Goal: Information Seeking & Learning: Check status

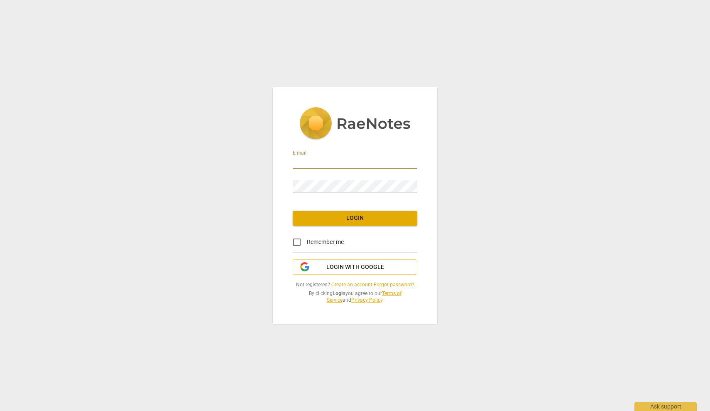
type input "[EMAIL_ADDRESS][DOMAIN_NAME]"
click at [350, 218] on span "Login" at bounding box center [354, 218] width 111 height 8
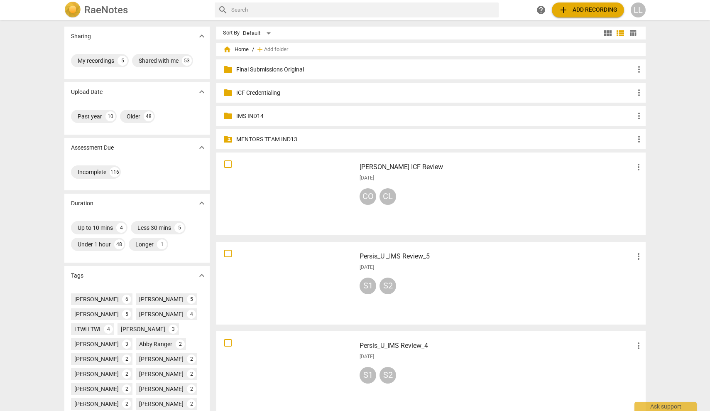
click at [228, 116] on span "folder" at bounding box center [228, 116] width 10 height 10
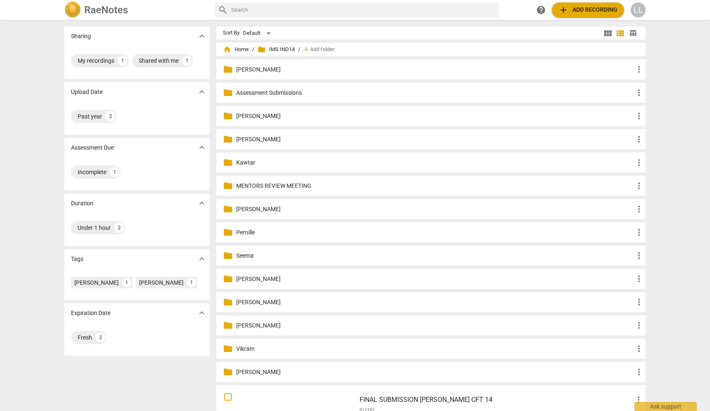
click at [255, 93] on p "Assessment Submissions" at bounding box center [435, 92] width 398 height 9
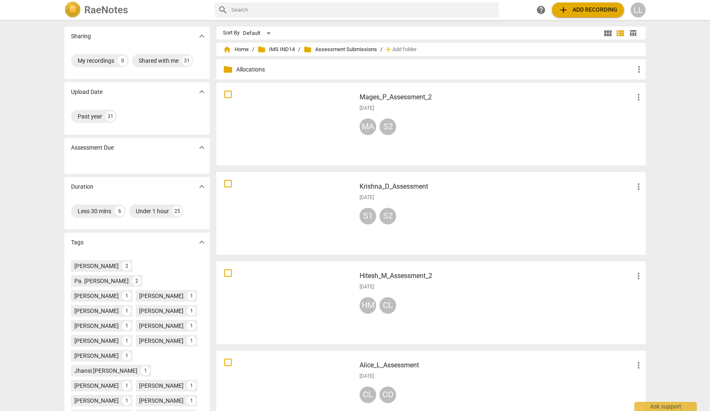
click at [224, 68] on span "folder" at bounding box center [228, 69] width 10 height 10
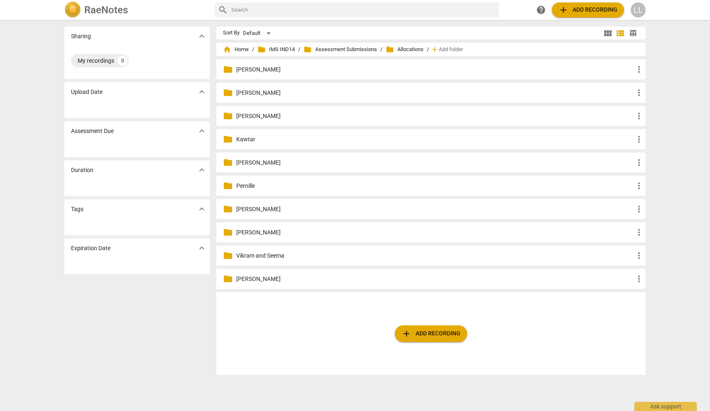
click at [228, 92] on span "folder" at bounding box center [228, 93] width 10 height 10
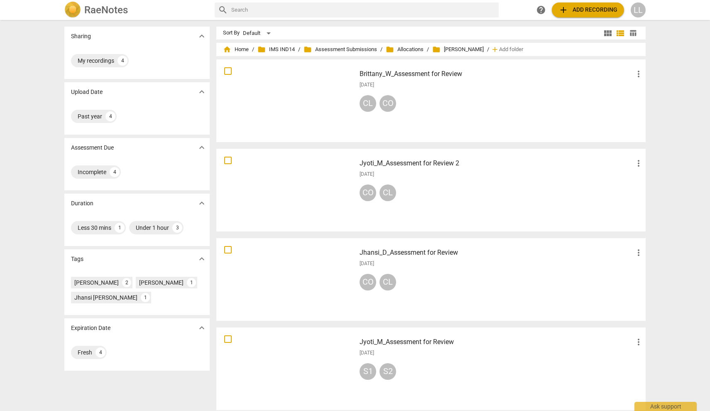
click at [279, 98] on div at bounding box center [286, 100] width 134 height 77
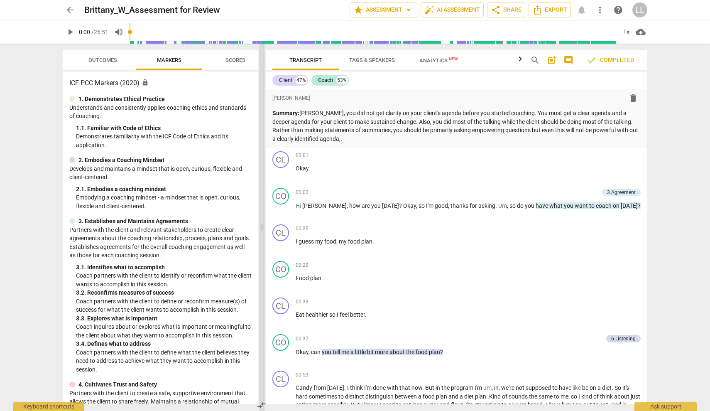
drag, startPoint x: 355, startPoint y: 228, endPoint x: 262, endPoint y: 249, distance: 95.8
click at [262, 249] on span at bounding box center [262, 227] width 5 height 367
click at [550, 10] on span "Export" at bounding box center [549, 10] width 35 height 10
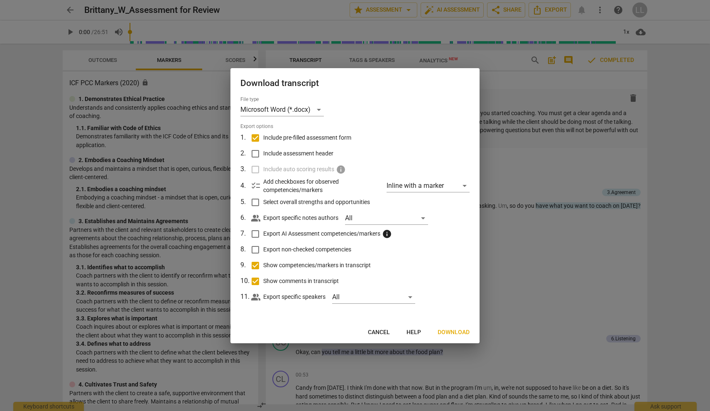
click at [450, 332] on span "Download" at bounding box center [454, 332] width 32 height 8
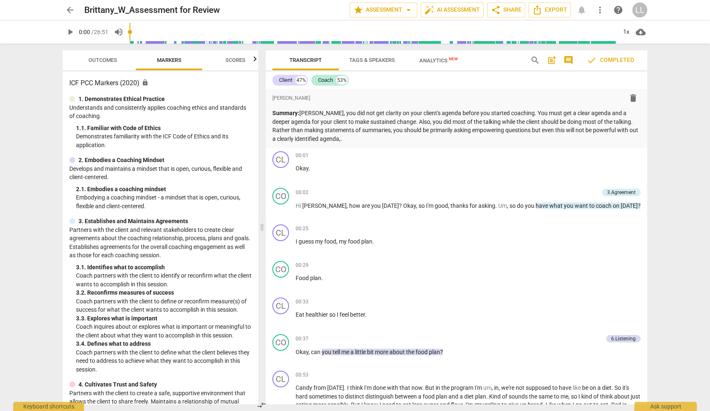
click at [69, 10] on span "arrow_back" at bounding box center [70, 10] width 10 height 10
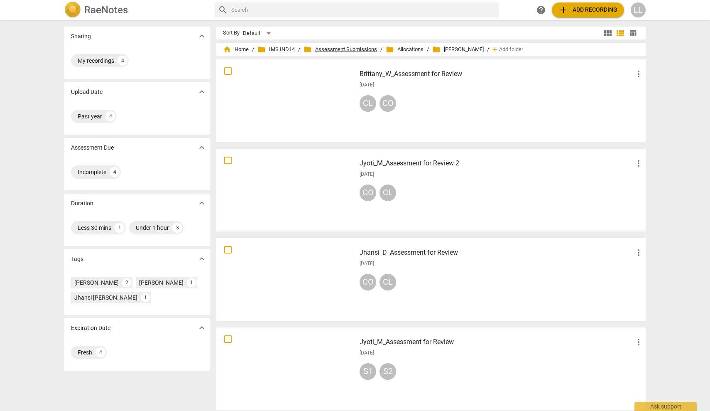
click at [343, 49] on span "folder Assessment Submissions" at bounding box center [340, 49] width 73 height 8
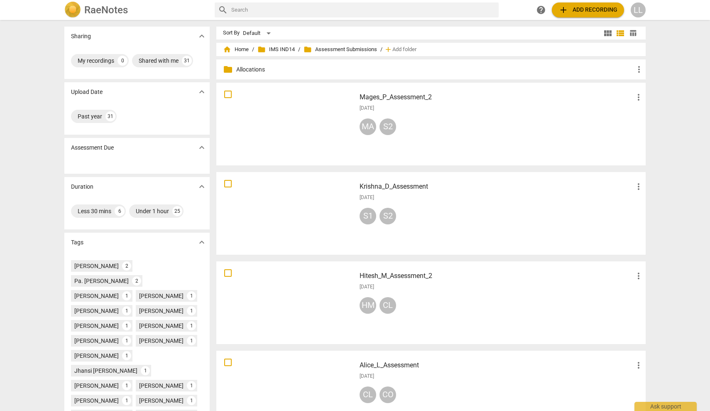
click at [244, 71] on p "Allocations" at bounding box center [435, 69] width 398 height 9
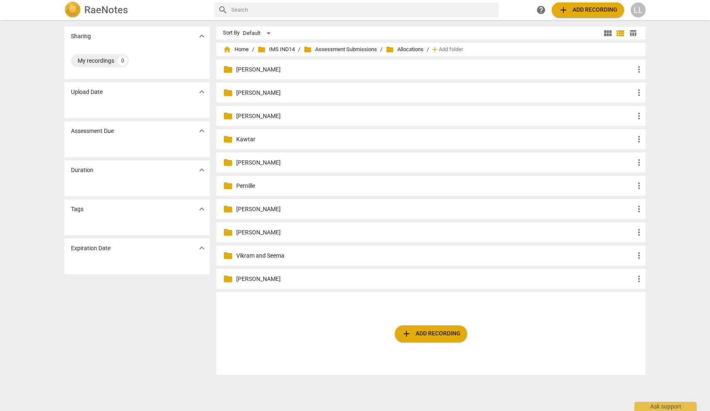
click at [243, 116] on p "[PERSON_NAME]" at bounding box center [435, 116] width 398 height 9
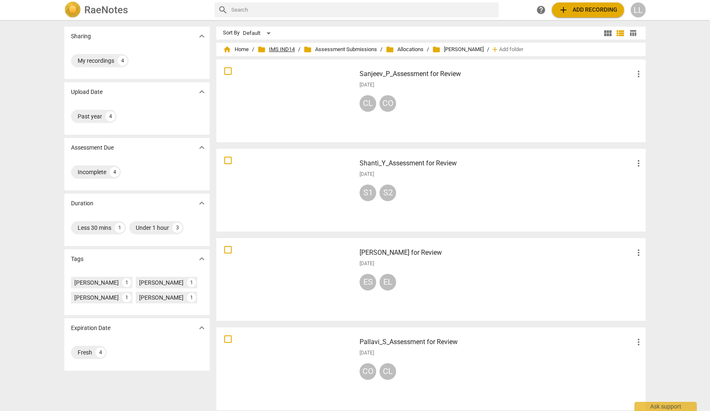
click at [282, 50] on span "folder IMS IND14" at bounding box center [275, 49] width 37 height 8
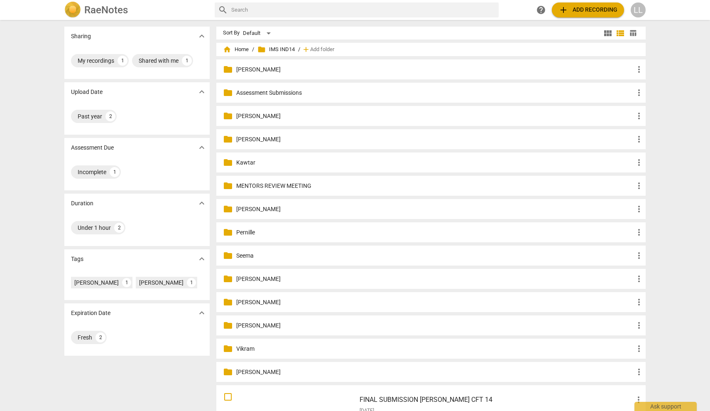
click at [260, 92] on p "Assessment Submissions" at bounding box center [435, 92] width 398 height 9
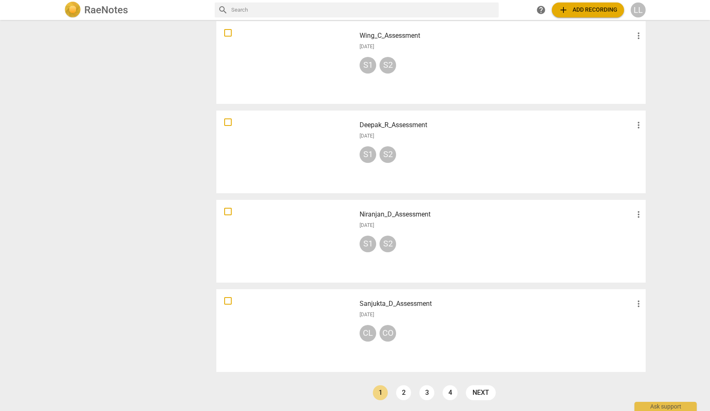
scroll to position [508, 0]
click at [480, 392] on link "next" at bounding box center [481, 392] width 30 height 15
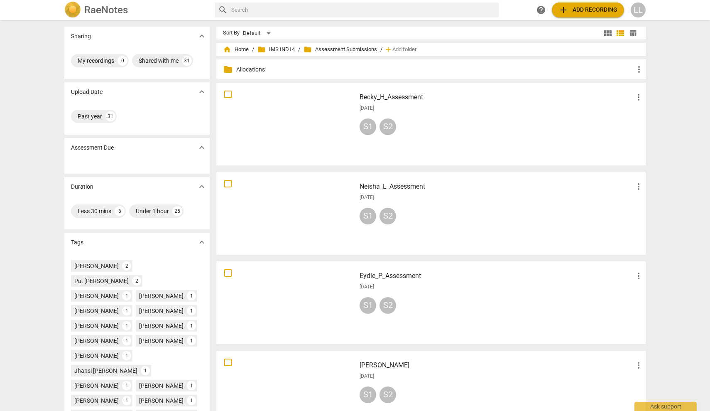
click at [225, 69] on span "folder" at bounding box center [228, 69] width 10 height 10
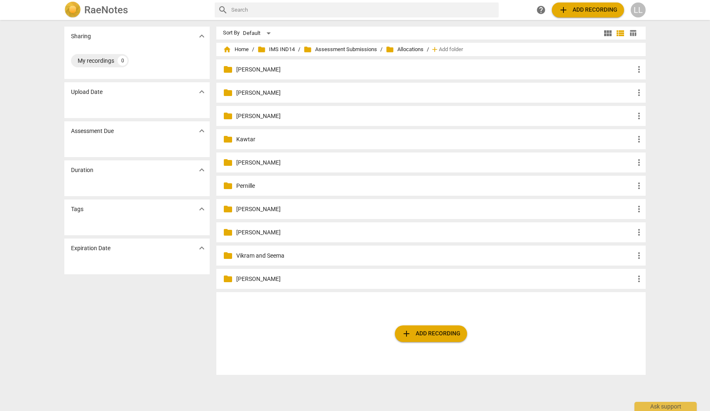
click at [389, 50] on span "folder" at bounding box center [390, 49] width 8 height 8
click at [407, 49] on span "folder Allocations" at bounding box center [405, 49] width 38 height 8
click at [227, 257] on span "folder" at bounding box center [228, 255] width 10 height 10
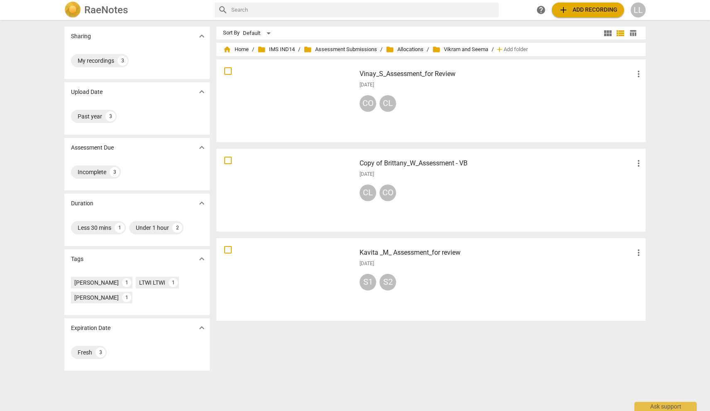
click at [268, 193] on div at bounding box center [286, 190] width 134 height 77
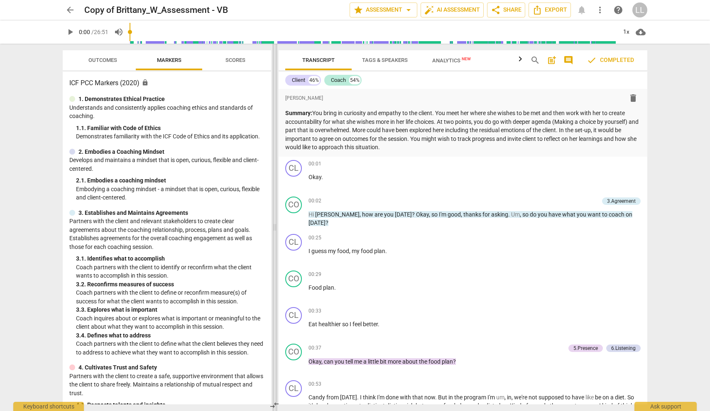
drag, startPoint x: 355, startPoint y: 228, endPoint x: 274, endPoint y: 241, distance: 81.6
click at [274, 241] on span at bounding box center [274, 227] width 5 height 367
click at [233, 59] on span "Scores" at bounding box center [235, 60] width 20 height 6
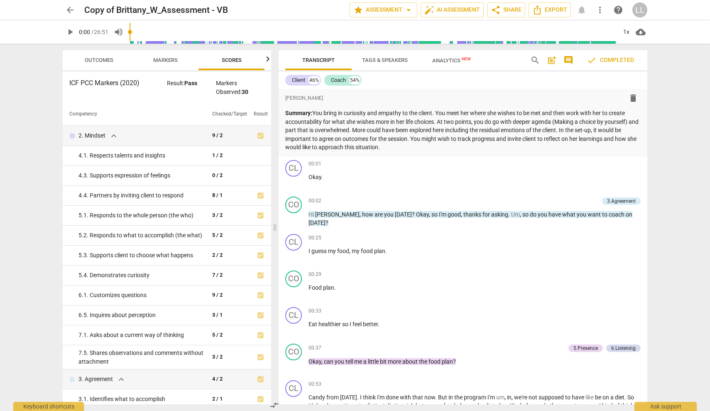
scroll to position [0, 4]
click at [113, 136] on span "expand_more" at bounding box center [114, 136] width 10 height 10
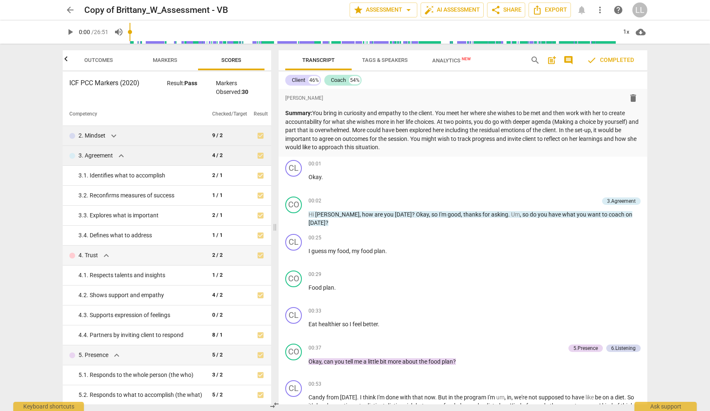
click at [120, 153] on span "expand_more" at bounding box center [121, 156] width 10 height 10
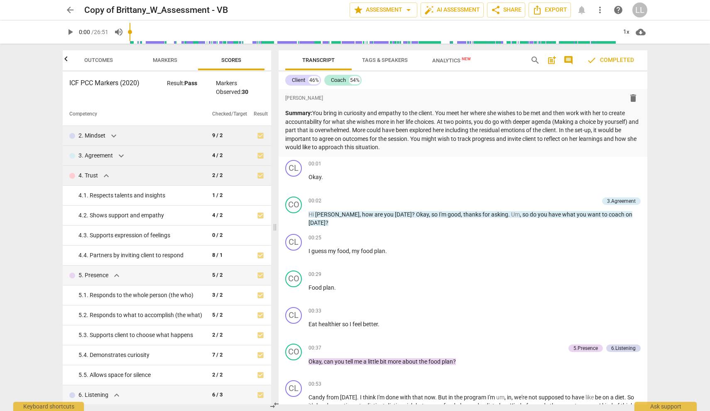
click at [105, 176] on span "expand_more" at bounding box center [106, 176] width 10 height 10
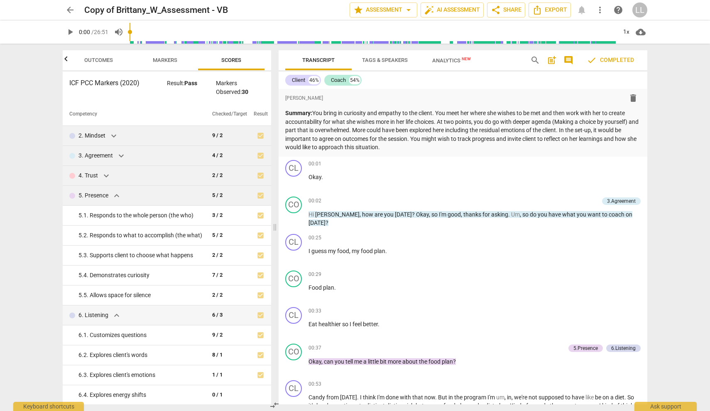
click at [115, 194] on span "expand_more" at bounding box center [117, 196] width 10 height 10
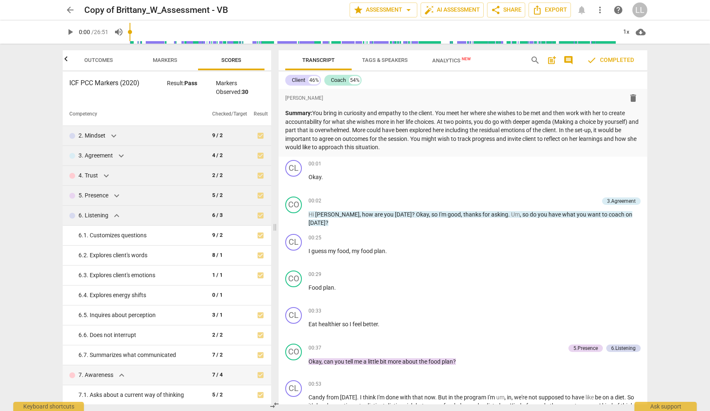
click at [115, 214] on span "expand_more" at bounding box center [117, 216] width 10 height 10
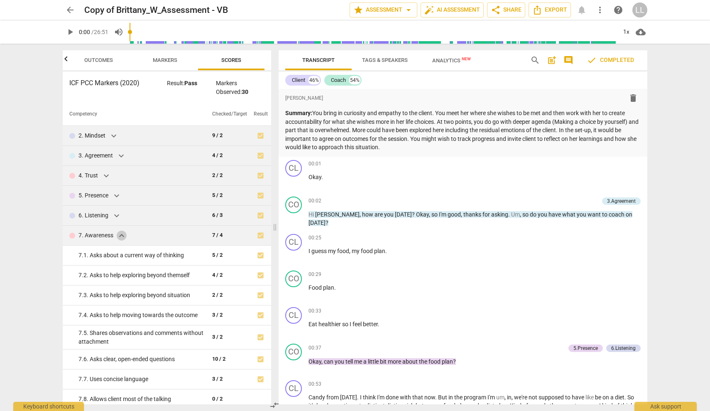
click at [122, 233] on span "expand_more" at bounding box center [122, 235] width 10 height 10
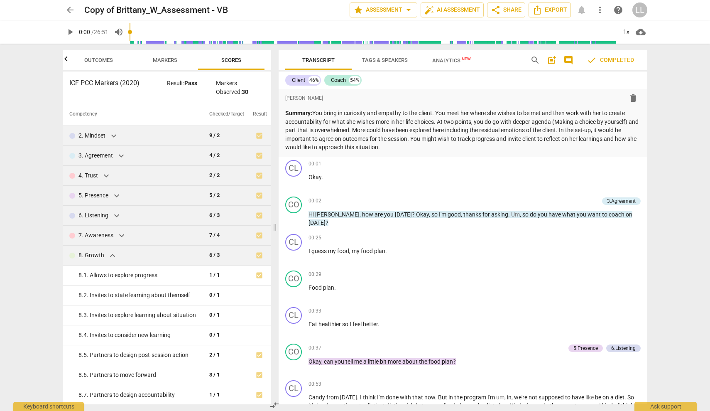
click at [113, 257] on span "expand_more" at bounding box center [113, 255] width 10 height 10
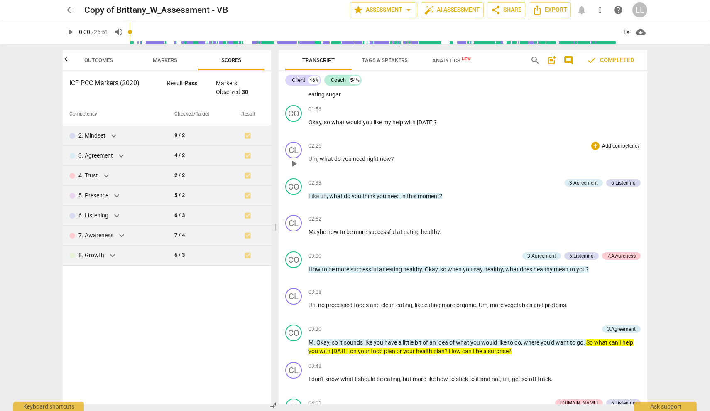
scroll to position [338, 0]
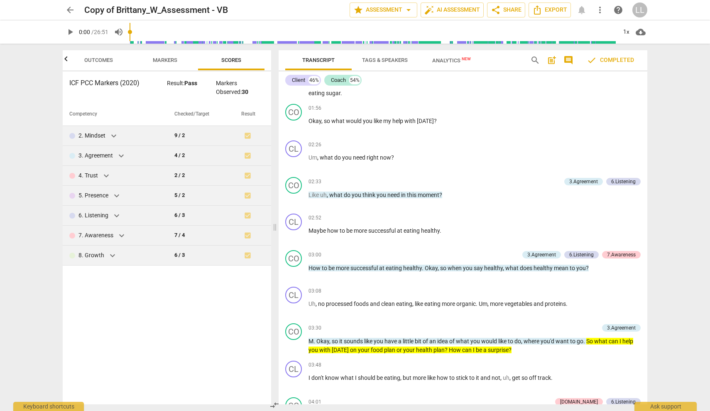
click at [99, 61] on span "Outcomes" at bounding box center [98, 60] width 29 height 6
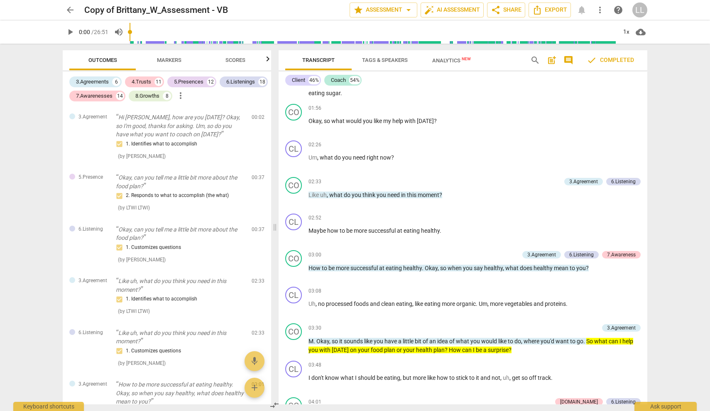
scroll to position [0, 0]
click at [69, 8] on span "arrow_back" at bounding box center [70, 10] width 10 height 10
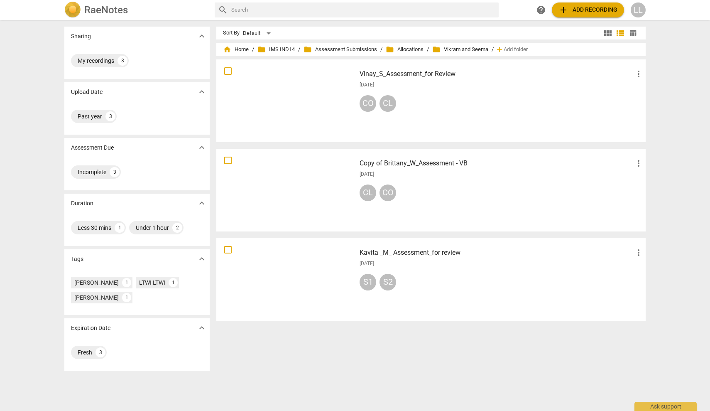
click at [638, 10] on div "LL" at bounding box center [638, 9] width 15 height 15
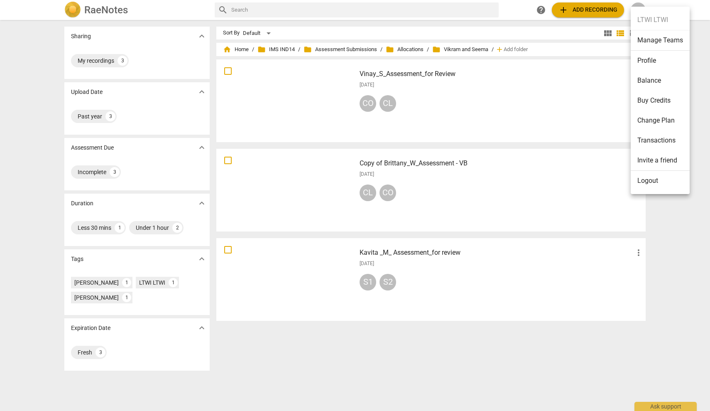
click at [650, 179] on li "Logout" at bounding box center [660, 181] width 59 height 20
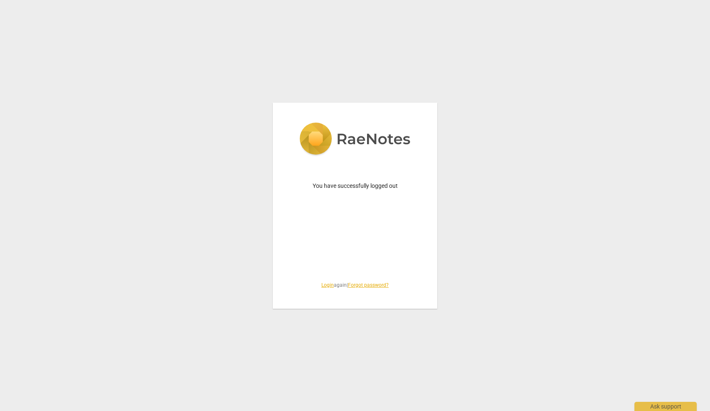
click at [322, 284] on link "Login" at bounding box center [327, 285] width 12 height 6
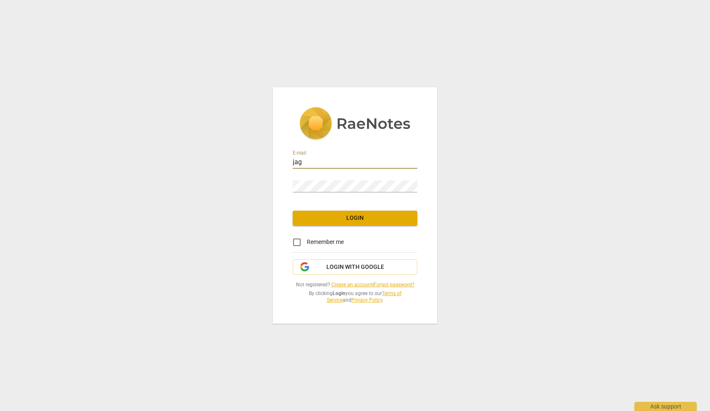
type input "[PERSON_NAME][EMAIL_ADDRESS][DOMAIN_NAME]"
click at [345, 219] on span "Login" at bounding box center [354, 218] width 111 height 8
